Goal: Task Accomplishment & Management: Use online tool/utility

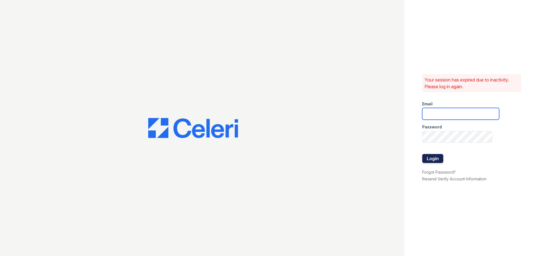
type input "[EMAIL_ADDRESS][DOMAIN_NAME]"
click at [438, 160] on button "Login" at bounding box center [432, 158] width 21 height 9
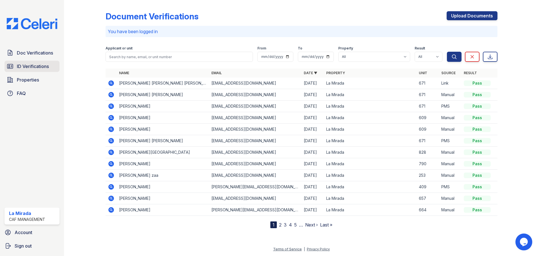
click at [17, 67] on link "ID Verifications" at bounding box center [31, 66] width 55 height 11
click at [17, 66] on link "ID Verifications" at bounding box center [31, 66] width 55 height 11
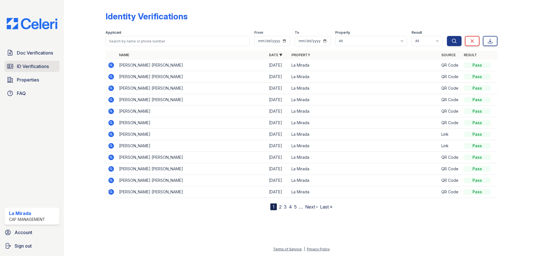
click at [45, 65] on span "ID Verifications" at bounding box center [33, 66] width 32 height 7
click at [112, 89] on icon at bounding box center [111, 88] width 6 height 6
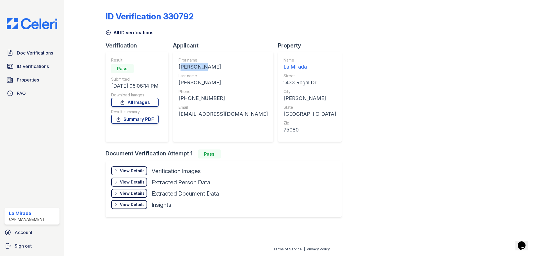
drag, startPoint x: 180, startPoint y: 69, endPoint x: 204, endPoint y: 70, distance: 23.9
click at [204, 70] on div "First name [PERSON_NAME] Last name [PERSON_NAME] Phone [PHONE_NUMBER] Email [EM…" at bounding box center [223, 97] width 101 height 90
copy div "[PERSON_NAME]"
click at [412, 47] on div "ID Verification 330792 All ID verifications Verification Result Pass Submitted …" at bounding box center [302, 113] width 392 height 222
drag, startPoint x: 217, startPoint y: 99, endPoint x: 186, endPoint y: 100, distance: 30.6
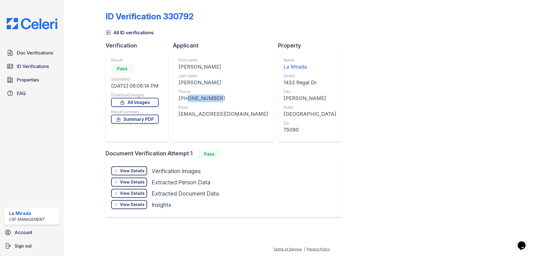
click at [186, 100] on div "+13022819334" at bounding box center [223, 98] width 89 height 8
copy div "3022819334"
drag, startPoint x: 244, startPoint y: 115, endPoint x: 177, endPoint y: 120, distance: 67.4
click at [177, 120] on div "First name MAURICIO DANIEL Last name RIOS PEREZ Phone +13022819334 Email mauric…" at bounding box center [223, 97] width 101 height 90
copy div "mauriciorp770@gmail.com"
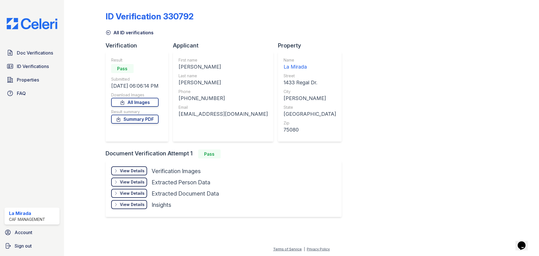
click at [453, 58] on div "ID Verification 330792 All ID verifications Verification Result Pass Submitted …" at bounding box center [302, 113] width 392 height 222
